Goal: Task Accomplishment & Management: Complete application form

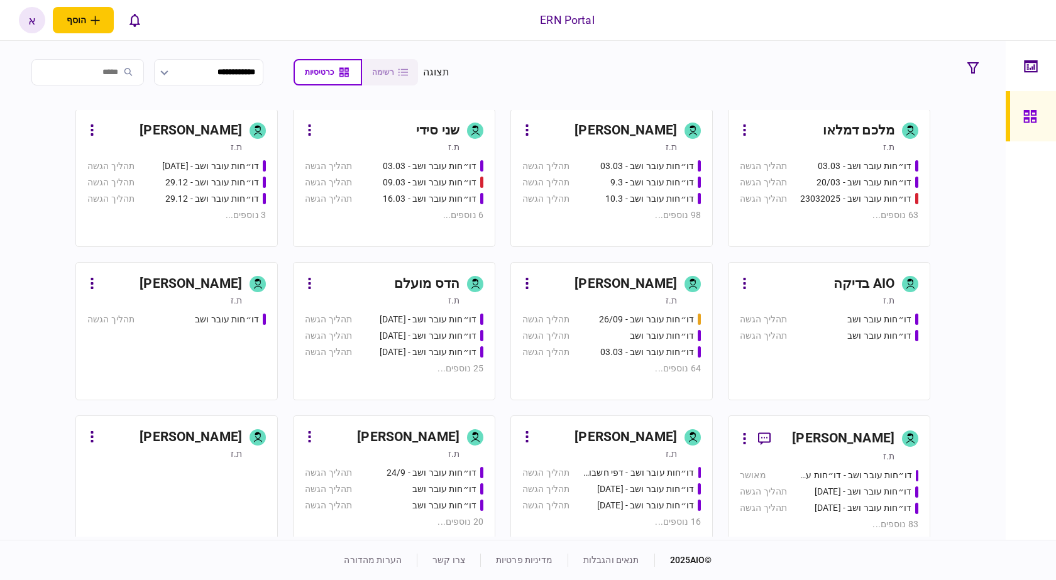
scroll to position [629, 0]
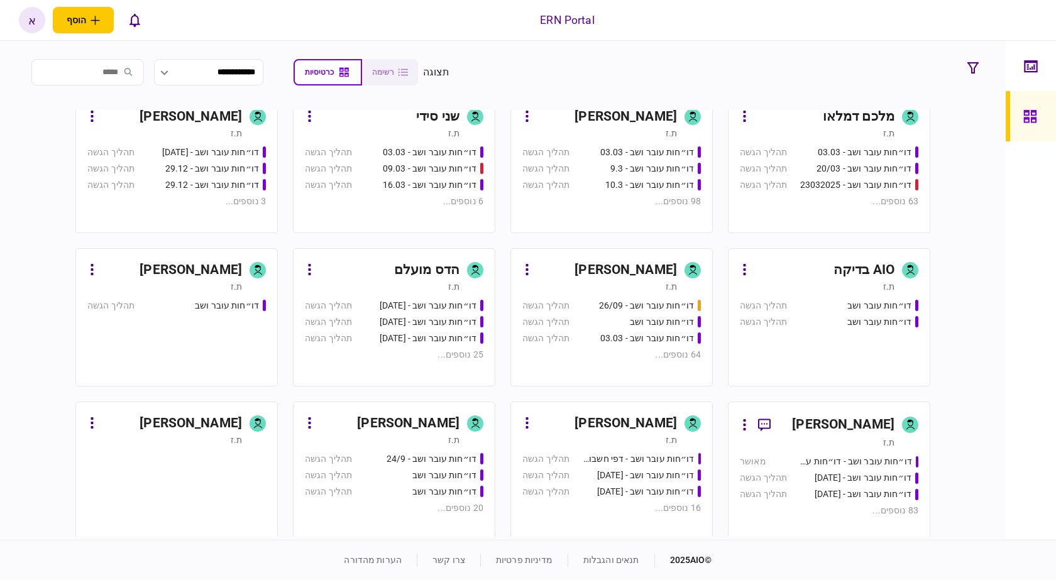
click at [624, 116] on div "[PERSON_NAME]" at bounding box center [626, 117] width 102 height 20
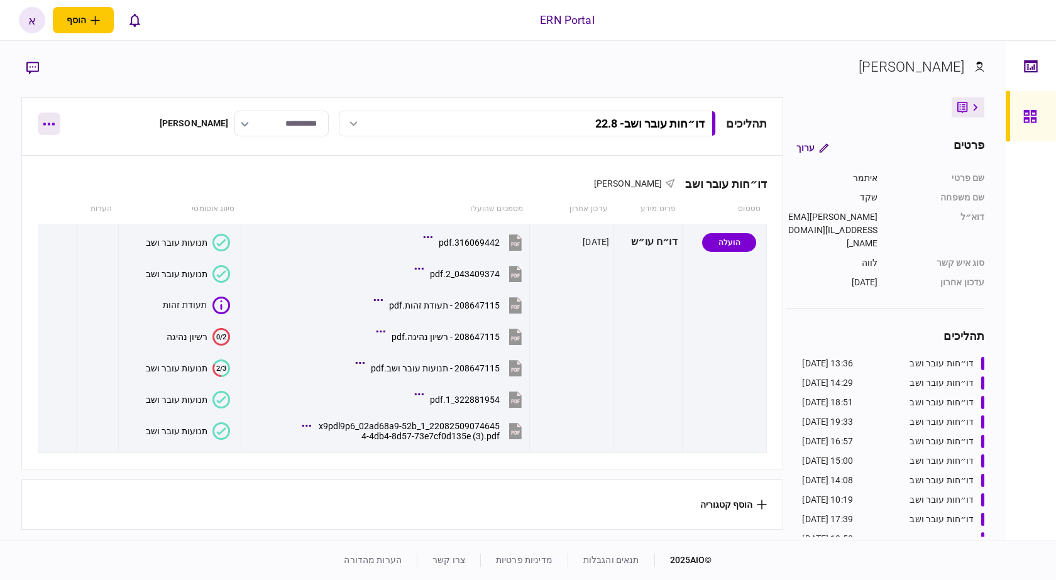
click at [52, 121] on button "button" at bounding box center [49, 124] width 23 height 23
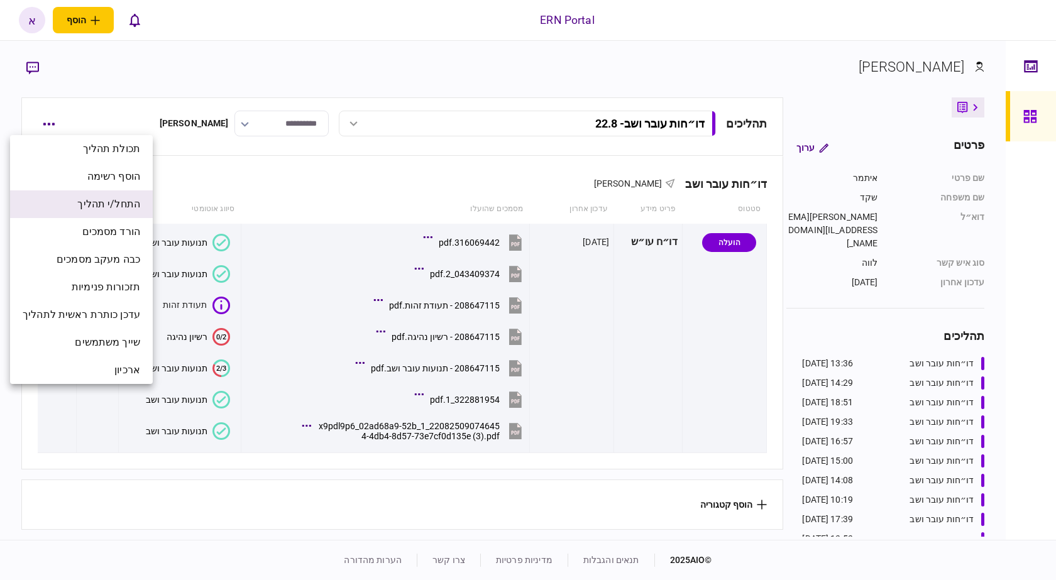
click at [123, 206] on span "התחל/י תהליך" at bounding box center [108, 204] width 63 height 15
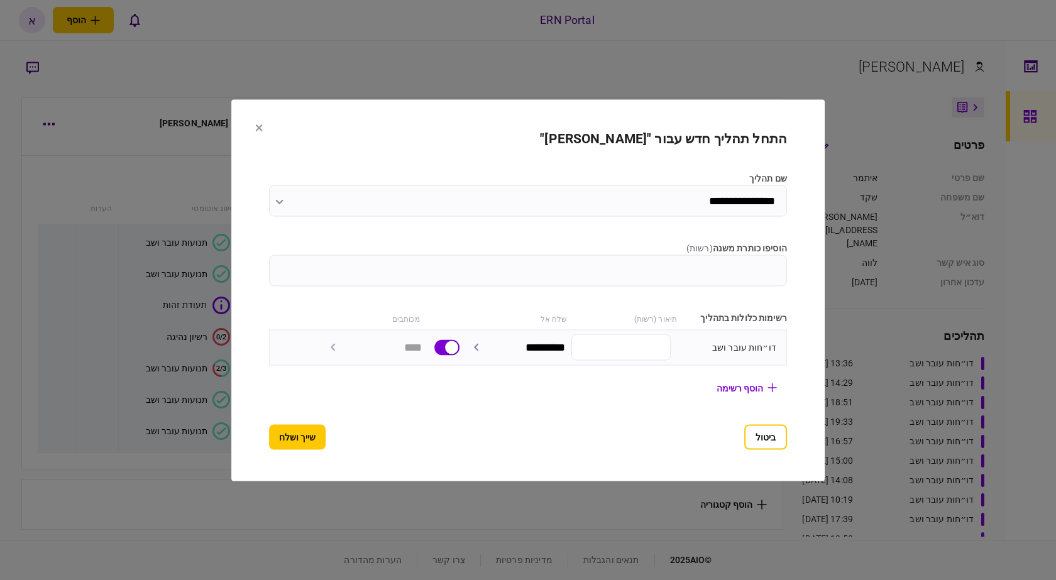
click at [520, 260] on input "הוסיפו כותרת משנה ( רשות )" at bounding box center [528, 270] width 518 height 31
type input "****"
click at [269, 438] on button "שייך ושלח" at bounding box center [297, 436] width 57 height 25
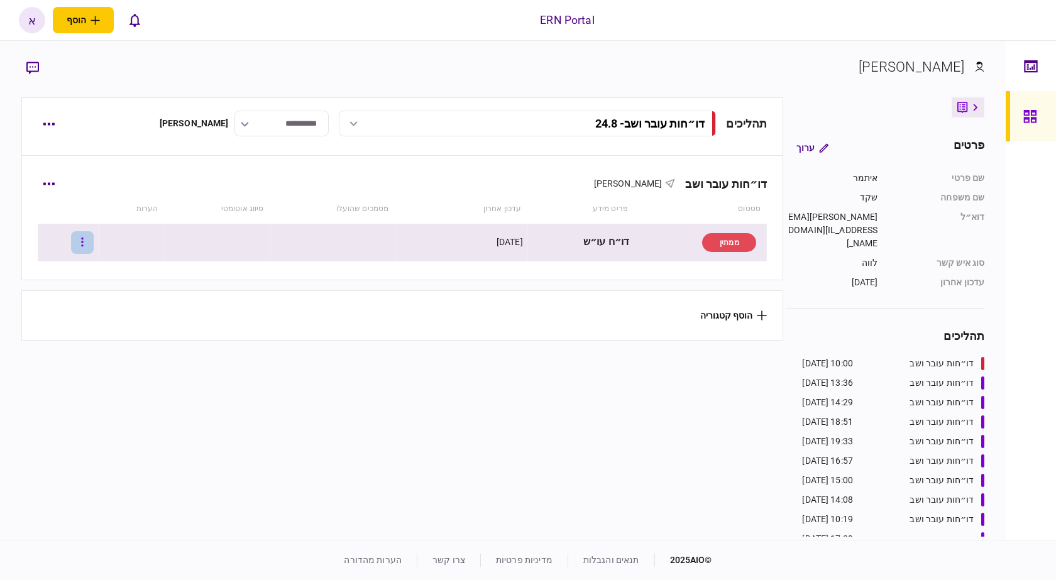
click at [88, 241] on button "button" at bounding box center [82, 242] width 23 height 23
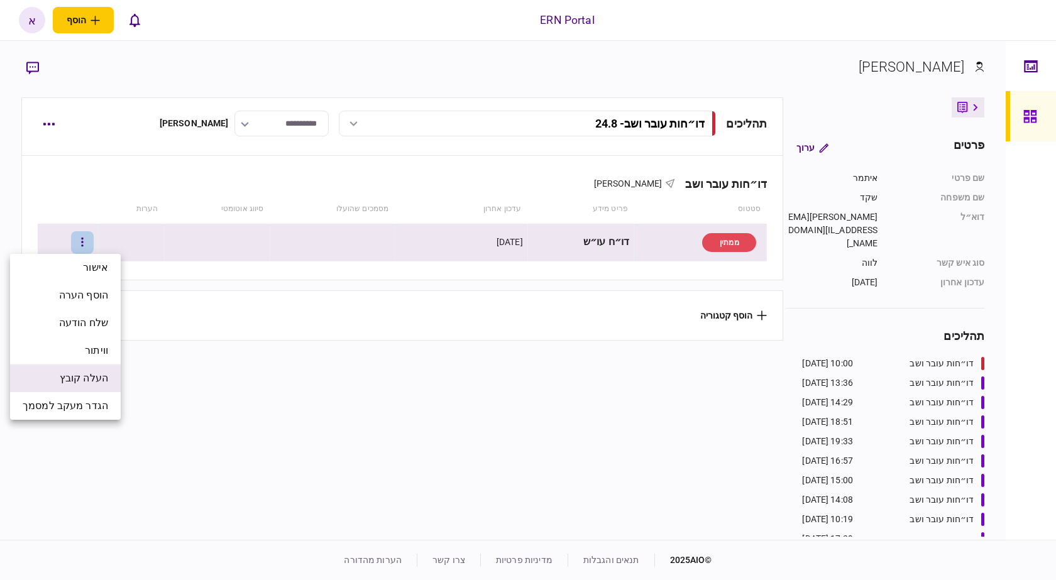
click at [107, 367] on li "העלה קובץ" at bounding box center [65, 379] width 111 height 28
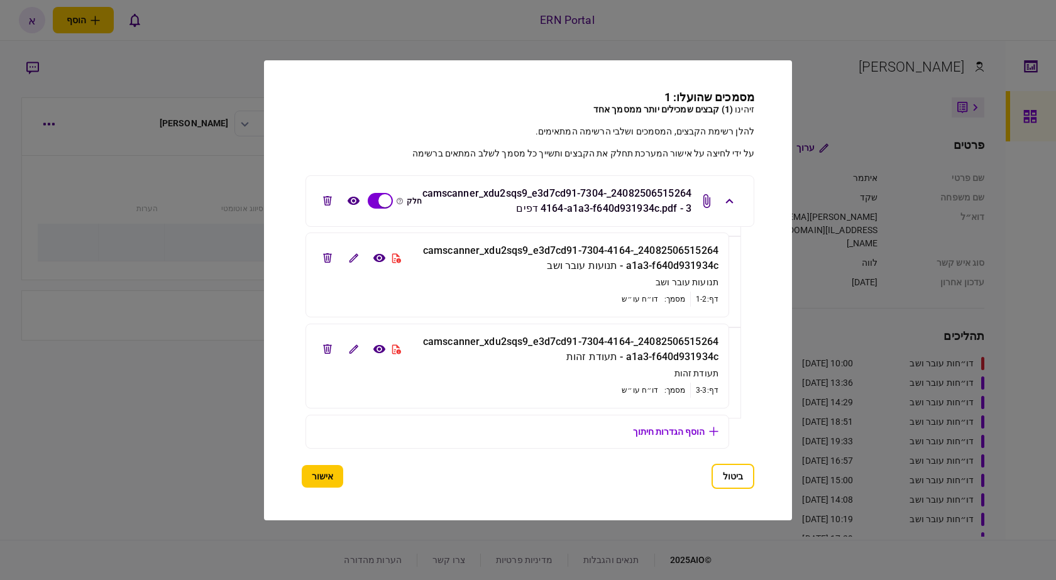
click at [316, 489] on div "ביטול אישור" at bounding box center [528, 476] width 453 height 25
click at [326, 487] on button "אישור" at bounding box center [322, 476] width 41 height 23
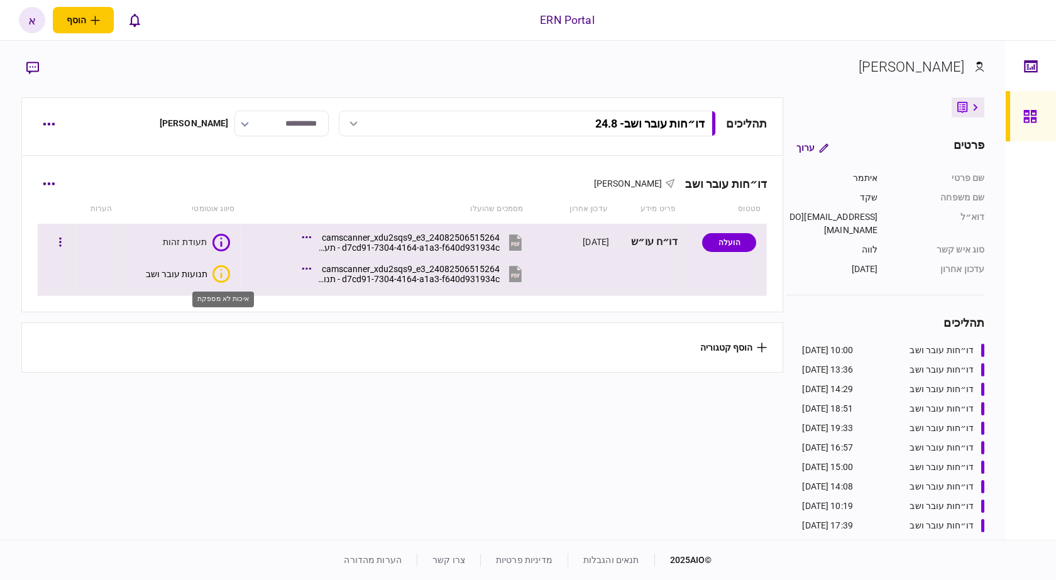
click at [215, 276] on icon "איכות לא מספקת" at bounding box center [221, 274] width 18 height 18
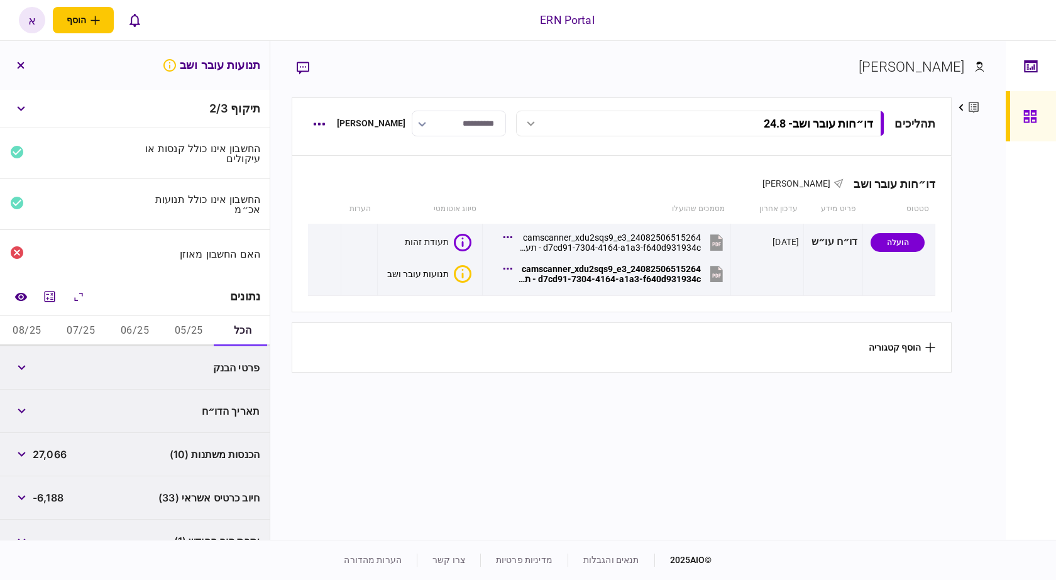
click at [206, 331] on button "05/25" at bounding box center [189, 331] width 54 height 30
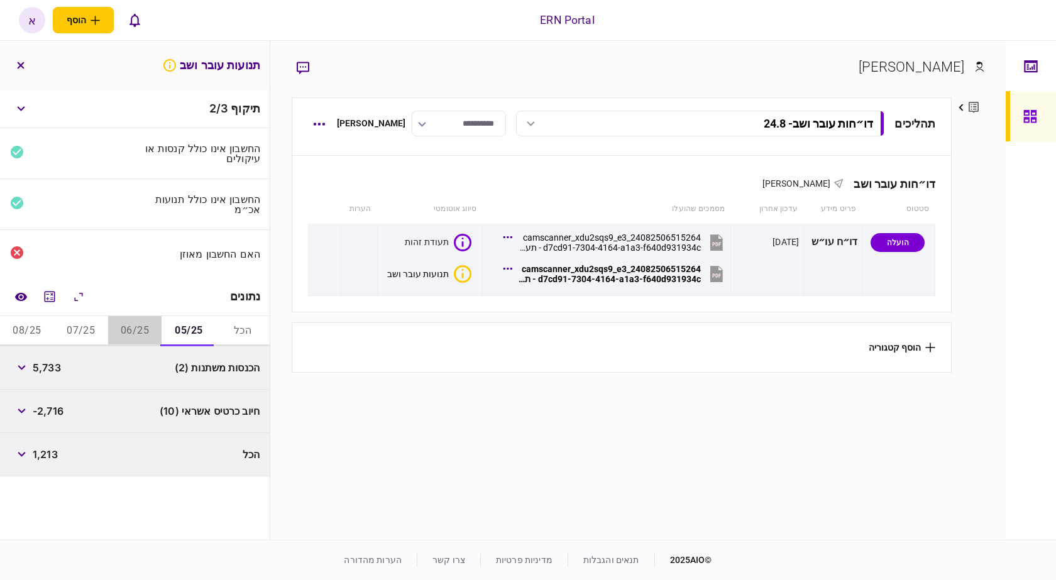
click at [135, 321] on button "06/25" at bounding box center [135, 331] width 54 height 30
click at [75, 353] on div "הכנסות משתנות (1) 4,760" at bounding box center [135, 367] width 270 height 43
click at [78, 334] on button "07/25" at bounding box center [81, 331] width 54 height 30
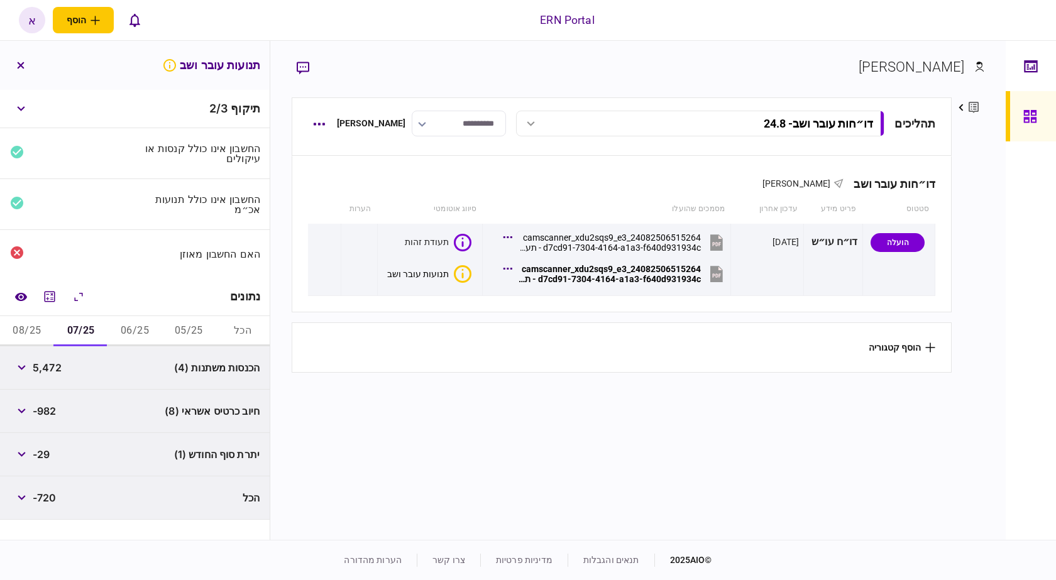
click at [22, 336] on button "08/25" at bounding box center [27, 331] width 54 height 30
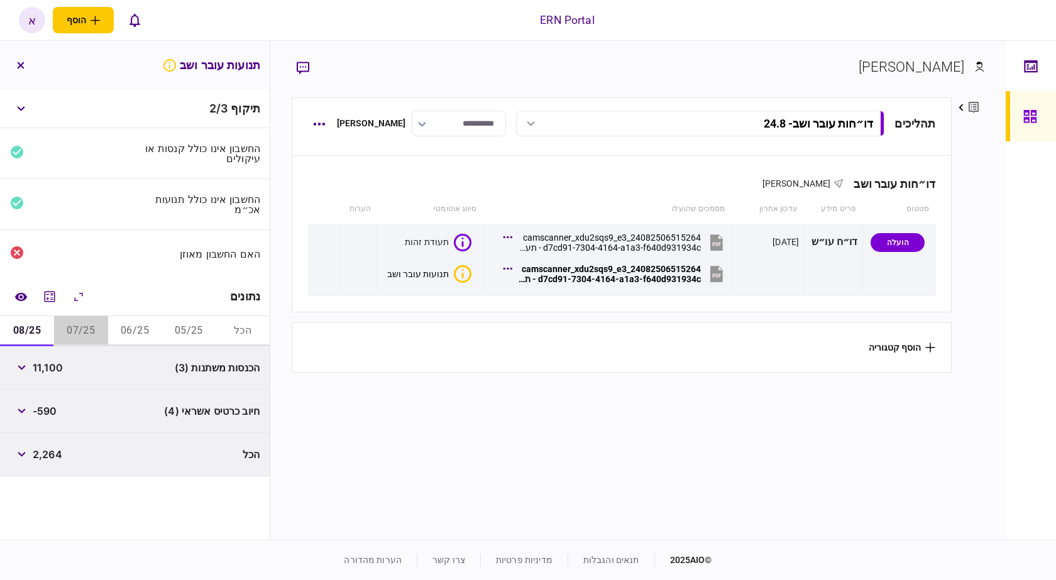
click at [93, 336] on button "07/25" at bounding box center [81, 331] width 54 height 30
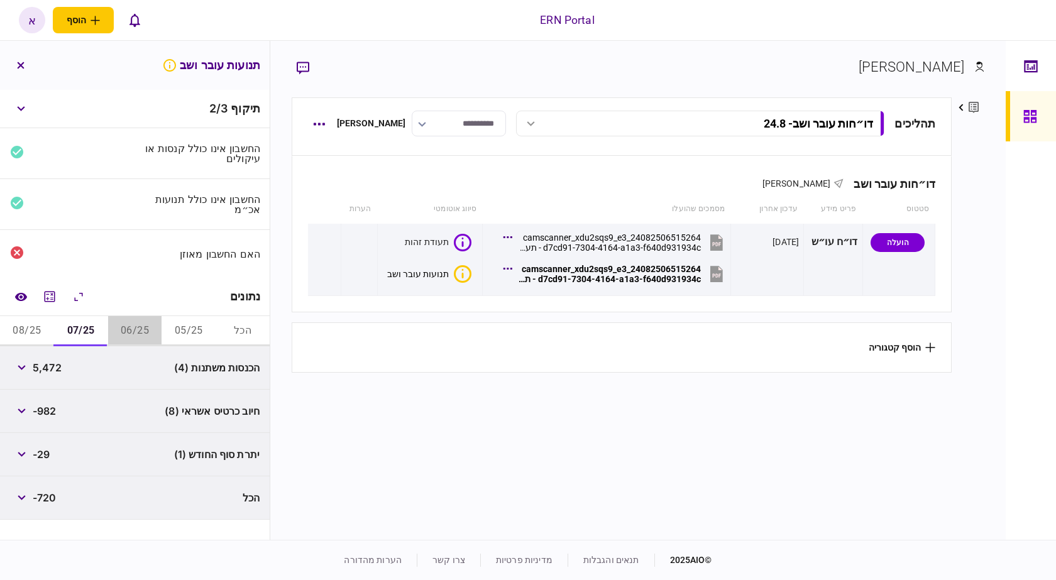
click at [158, 332] on button "06/25" at bounding box center [135, 331] width 54 height 30
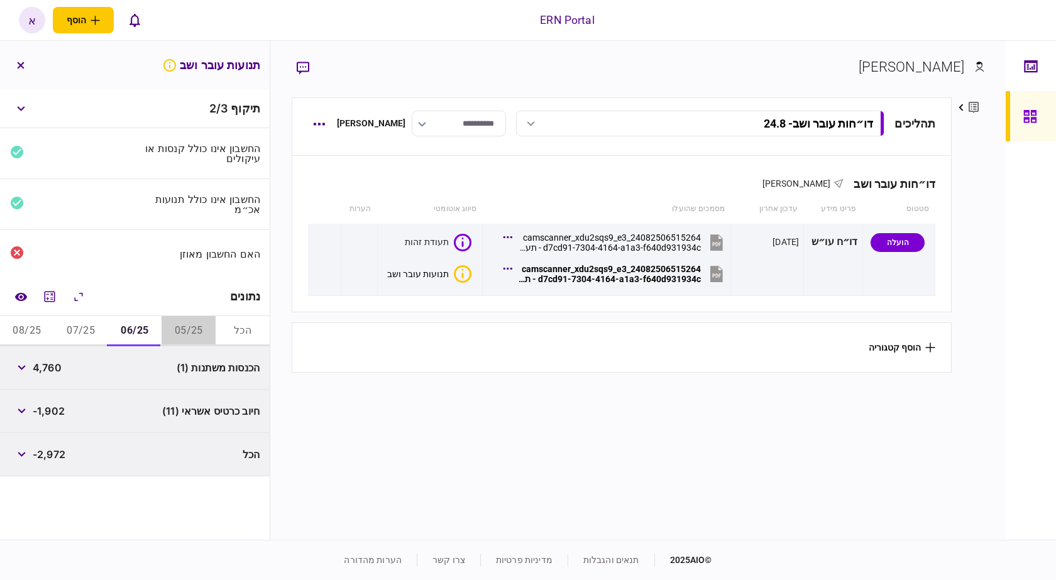
click at [206, 326] on button "05/25" at bounding box center [189, 331] width 54 height 30
click at [26, 372] on button "button" at bounding box center [21, 367] width 23 height 23
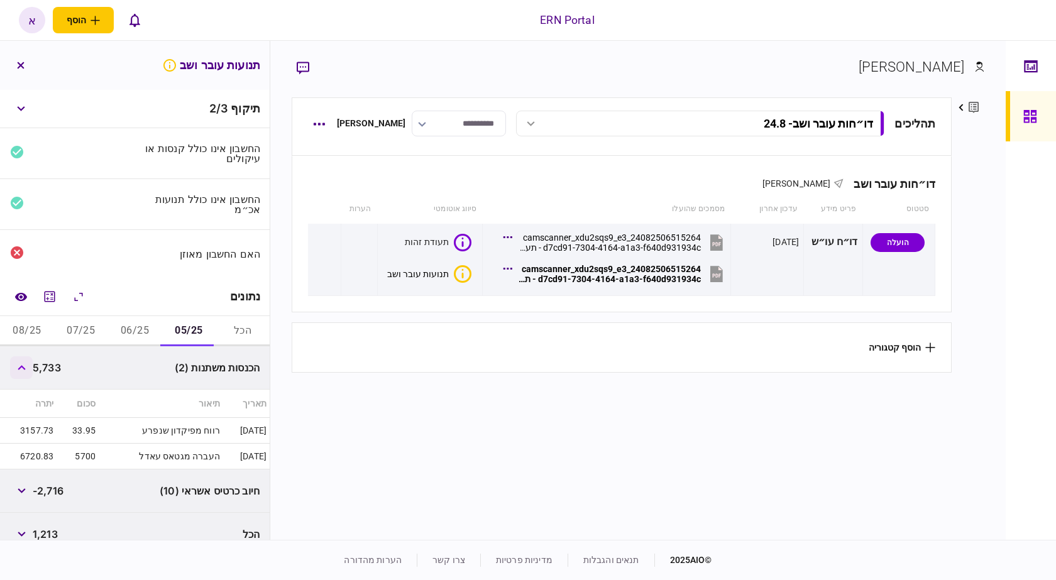
click at [26, 372] on button "button" at bounding box center [21, 367] width 23 height 23
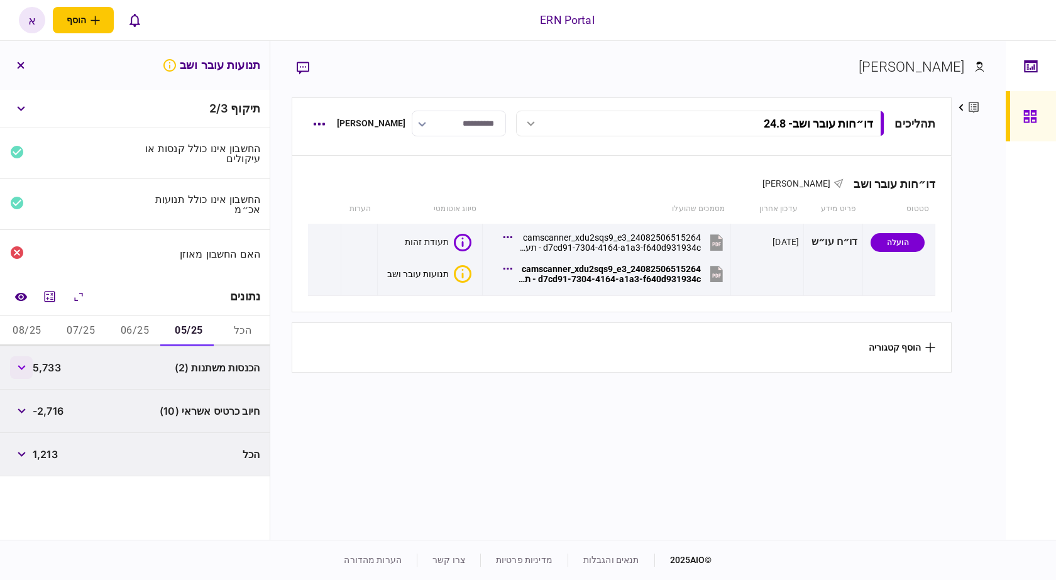
click at [26, 372] on button "button" at bounding box center [21, 367] width 23 height 23
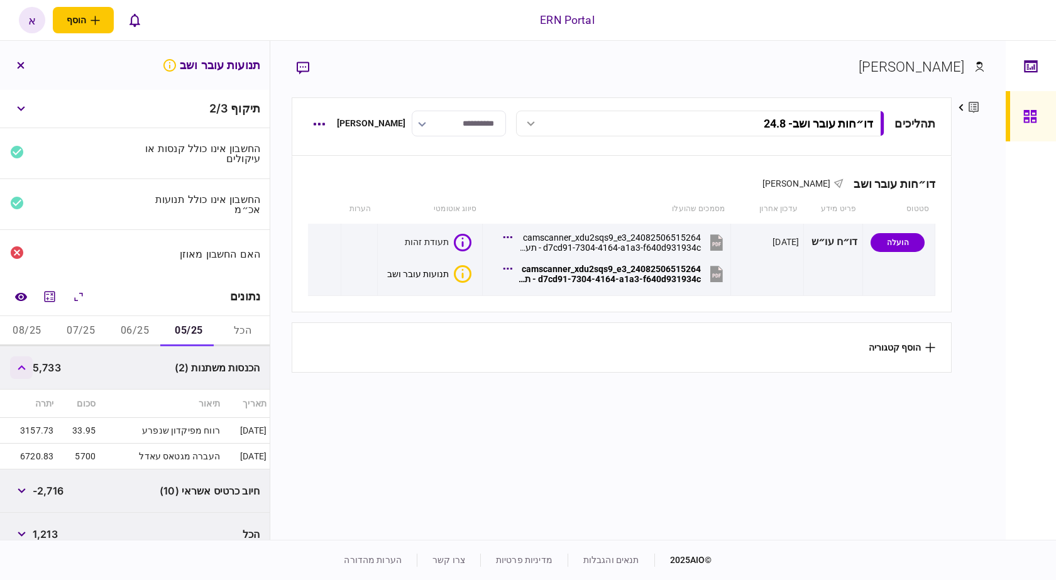
click at [26, 372] on button "button" at bounding box center [21, 367] width 23 height 23
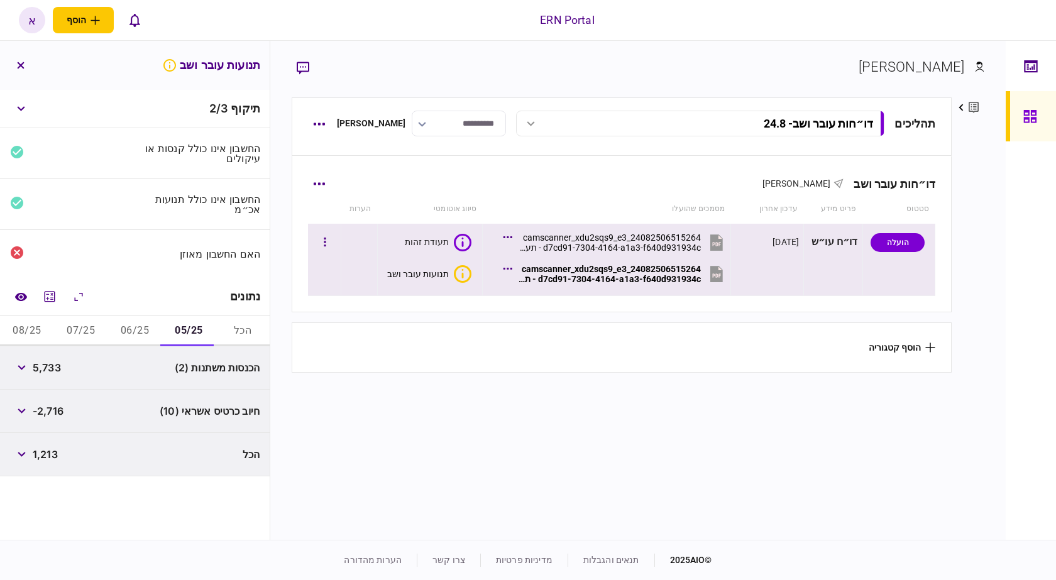
drag, startPoint x: 26, startPoint y: 372, endPoint x: 610, endPoint y: 290, distance: 589.8
click at [610, 290] on section "24082506515264_camscanner_xdu2sqs9_e3d7cd91-7304-4164-a1a3-f640d931934c - תנועו…" at bounding box center [616, 275] width 220 height 31
click at [612, 278] on div "24082506515264_camscanner_xdu2sqs9_e3d7cd91-7304-4164-a1a3-f640d931934c - תנועו…" at bounding box center [610, 274] width 182 height 20
click at [6, 368] on div "הכנסות משתנות (2) 5,733" at bounding box center [135, 367] width 270 height 43
click at [14, 370] on button "button" at bounding box center [21, 367] width 23 height 23
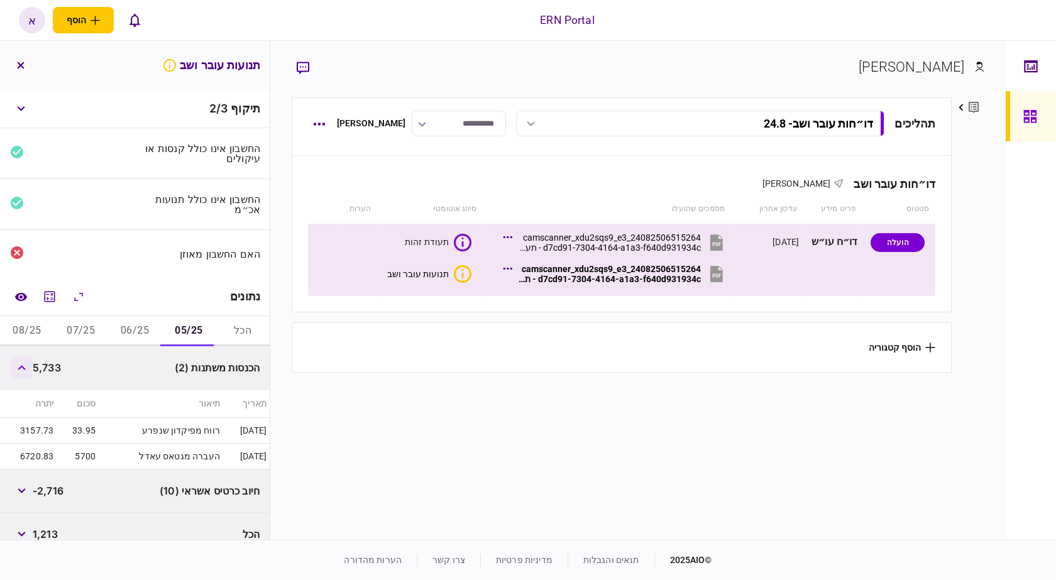
click at [14, 370] on button "button" at bounding box center [21, 367] width 23 height 23
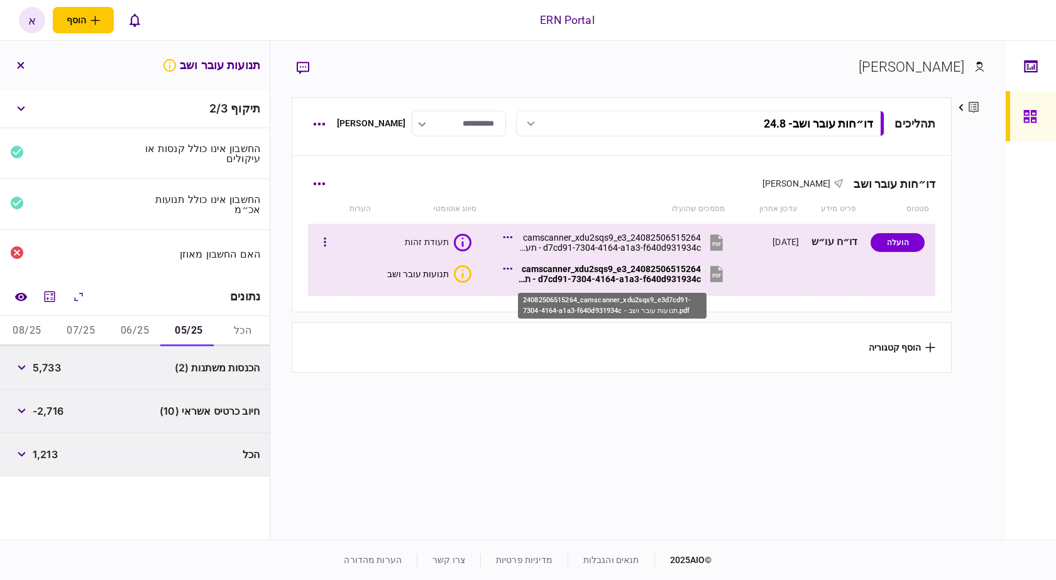
click at [609, 283] on div "24082506515264_camscanner_xdu2sqs9_e3d7cd91-7304-4164-a1a3-f640d931934c - תנועו…" at bounding box center [610, 274] width 182 height 20
